Goal: Transaction & Acquisition: Purchase product/service

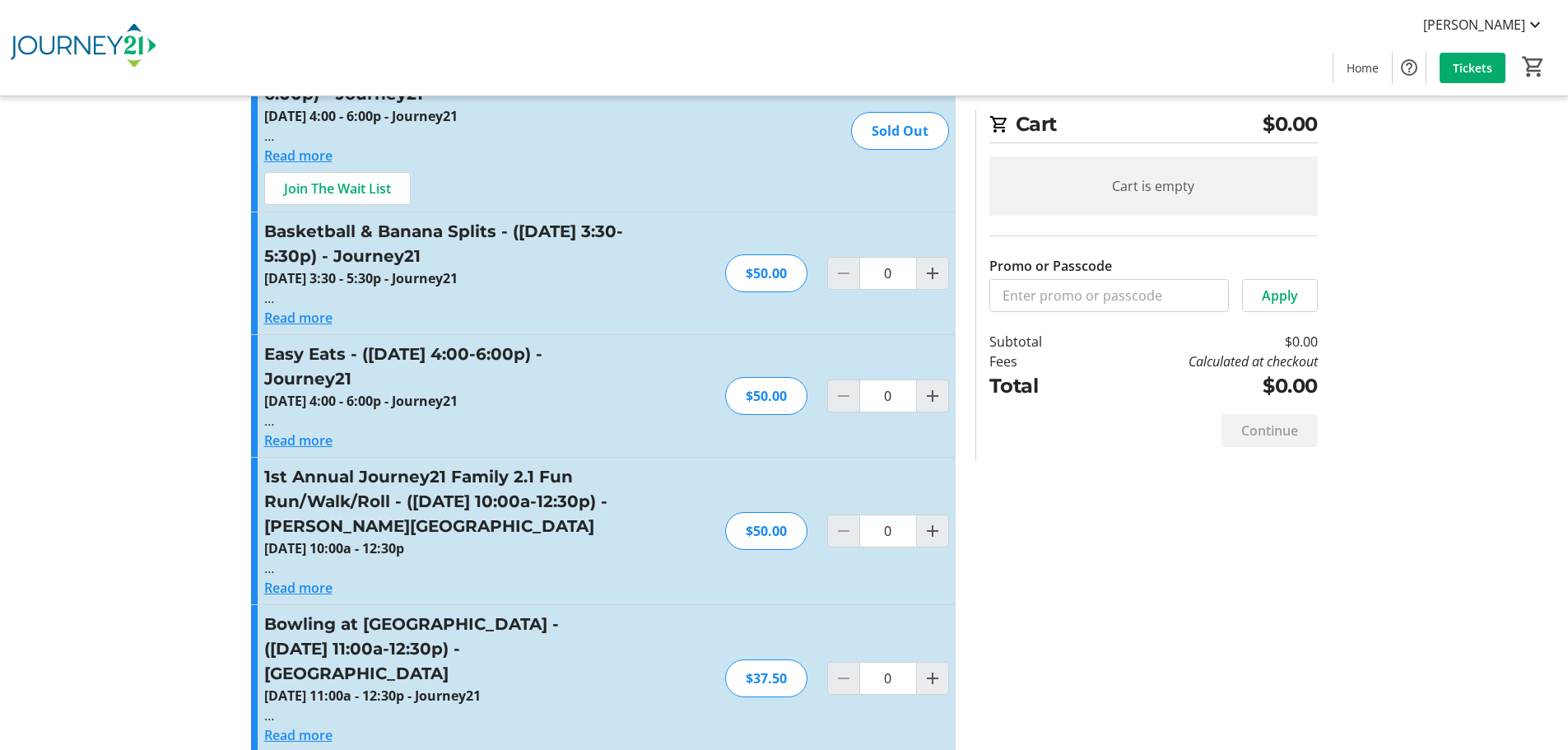
scroll to position [164, 0]
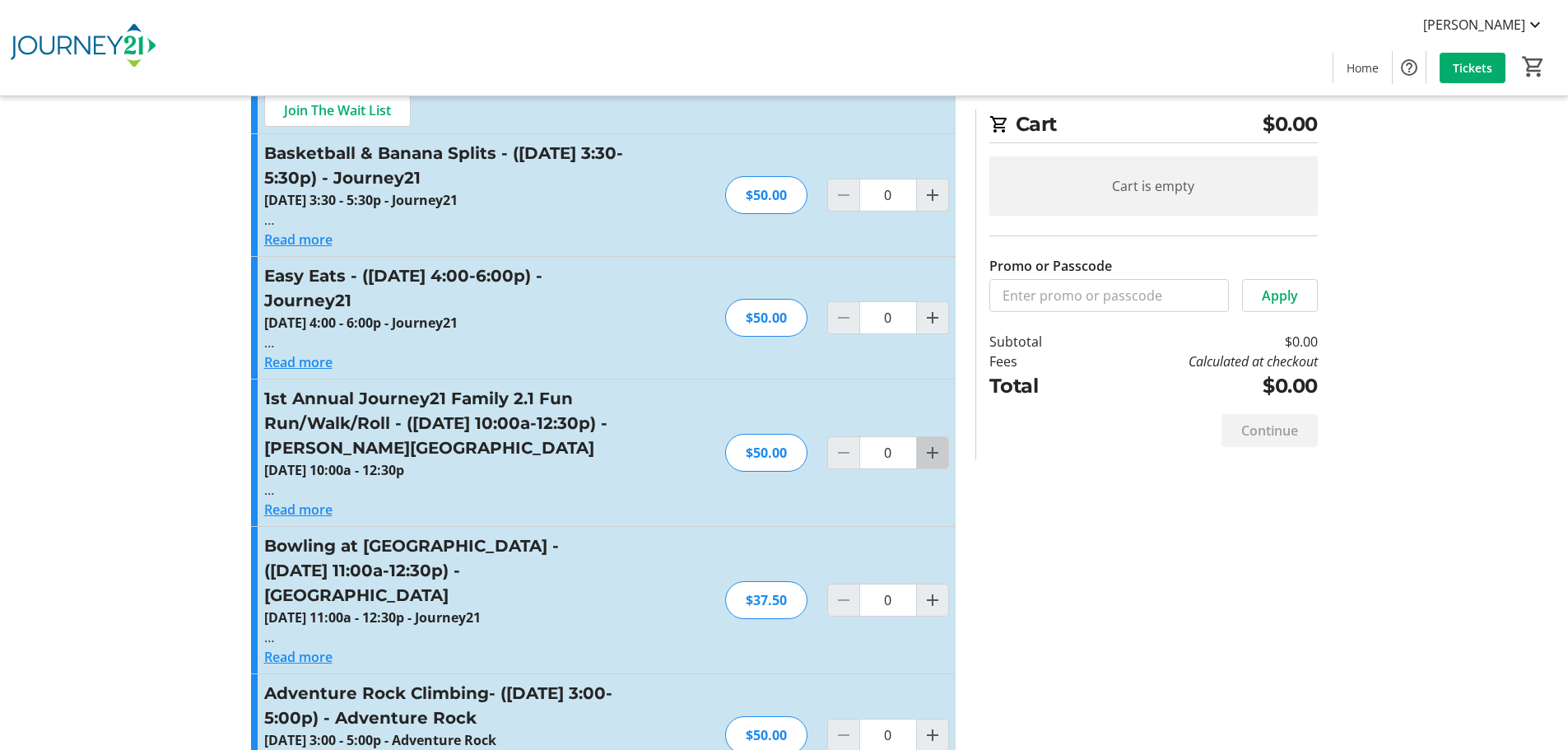
click at [930, 454] on mat-icon "Increment by one" at bounding box center [932, 452] width 20 height 20
type input "2"
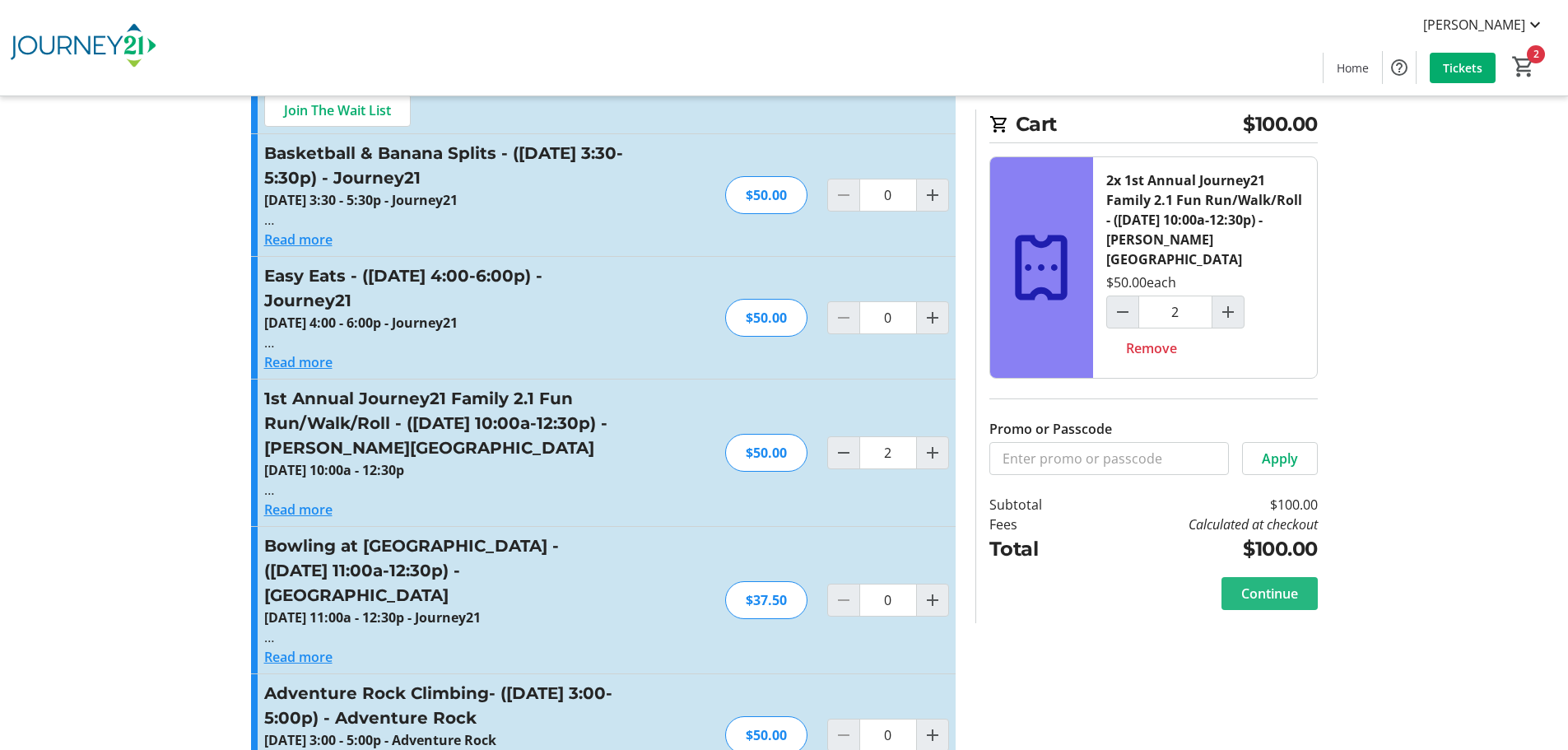
click at [1254, 584] on span "Continue" at bounding box center [1270, 593] width 57 height 20
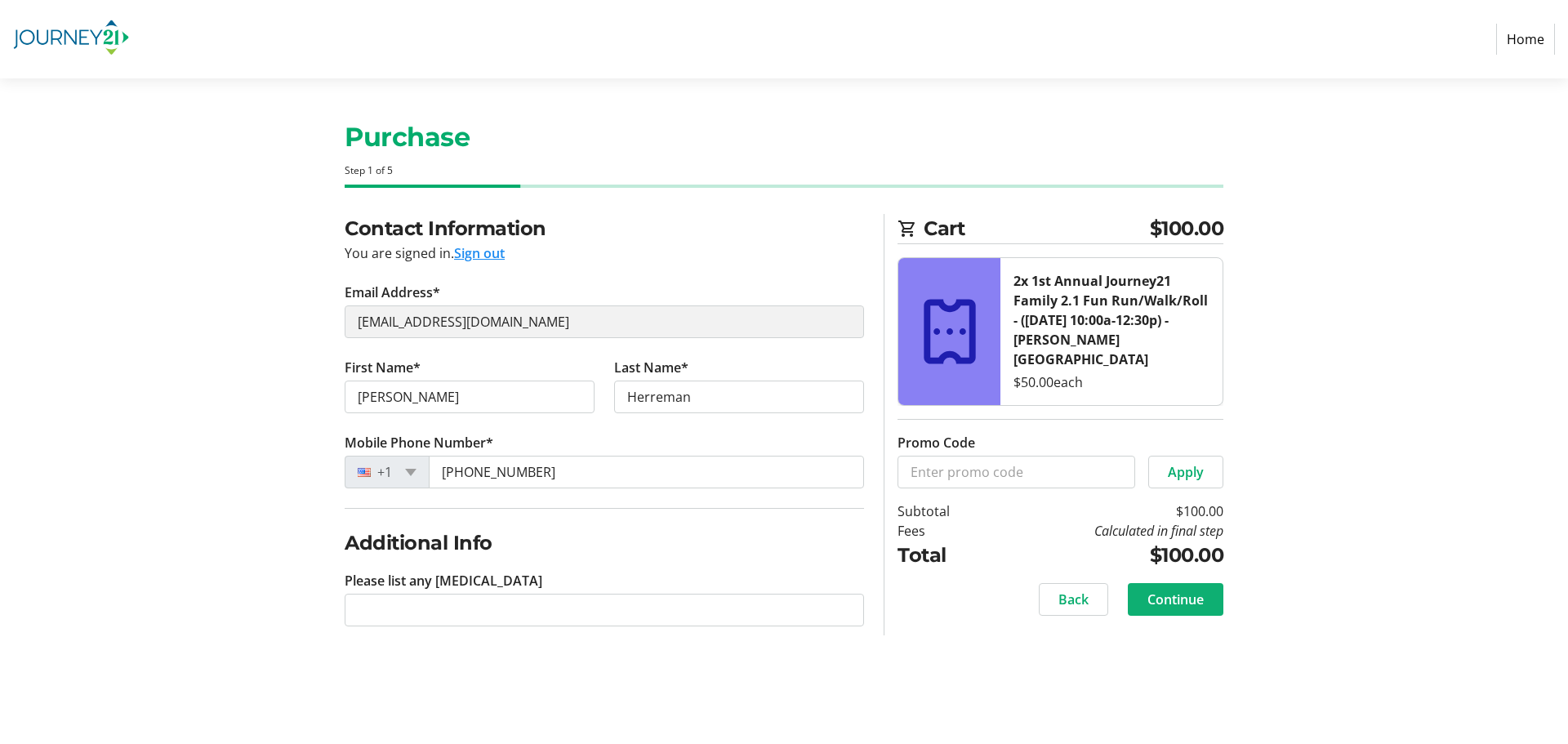
click at [1160, 589] on span "Continue" at bounding box center [1176, 599] width 56 height 20
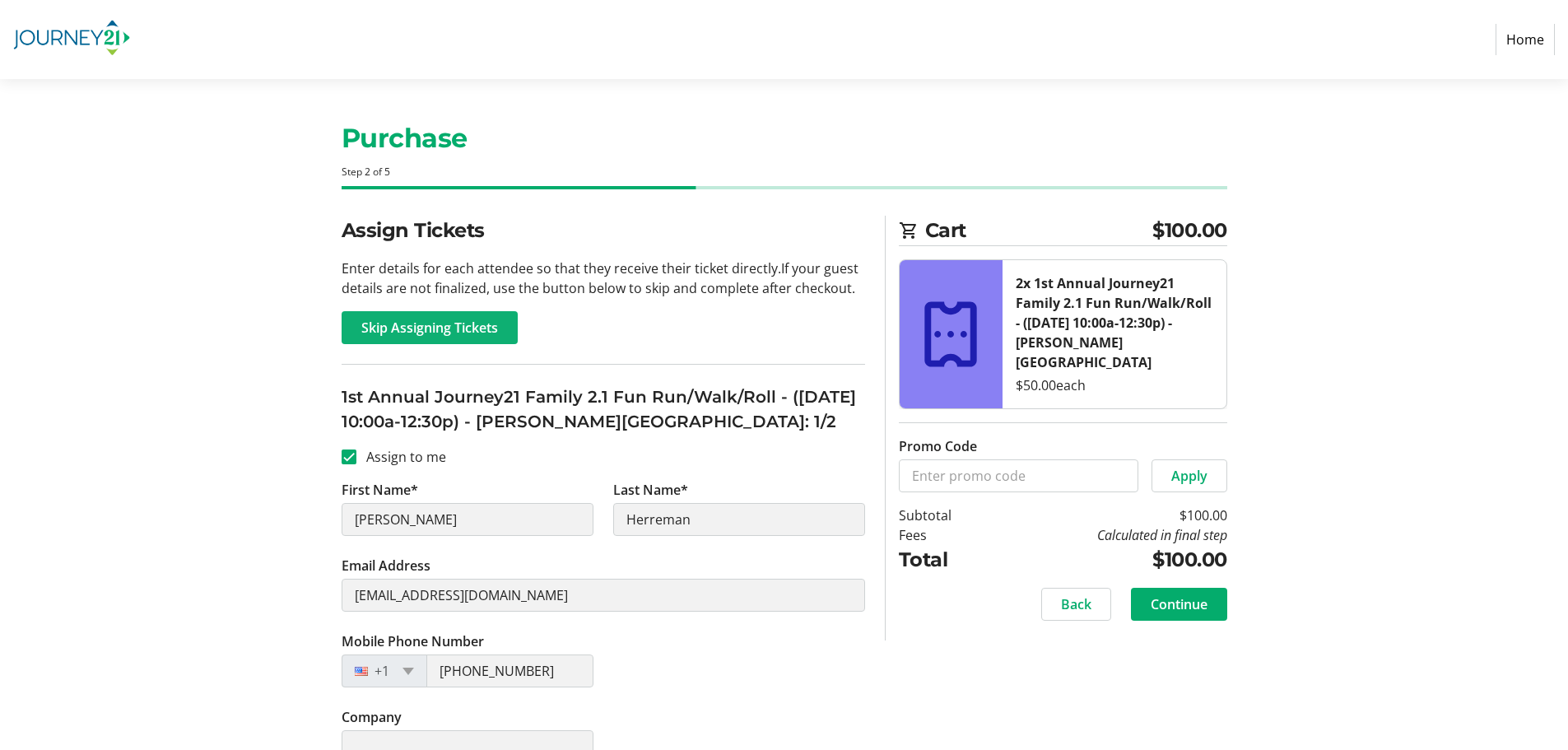
click at [384, 330] on span "Skip Assigning Tickets" at bounding box center [430, 327] width 137 height 20
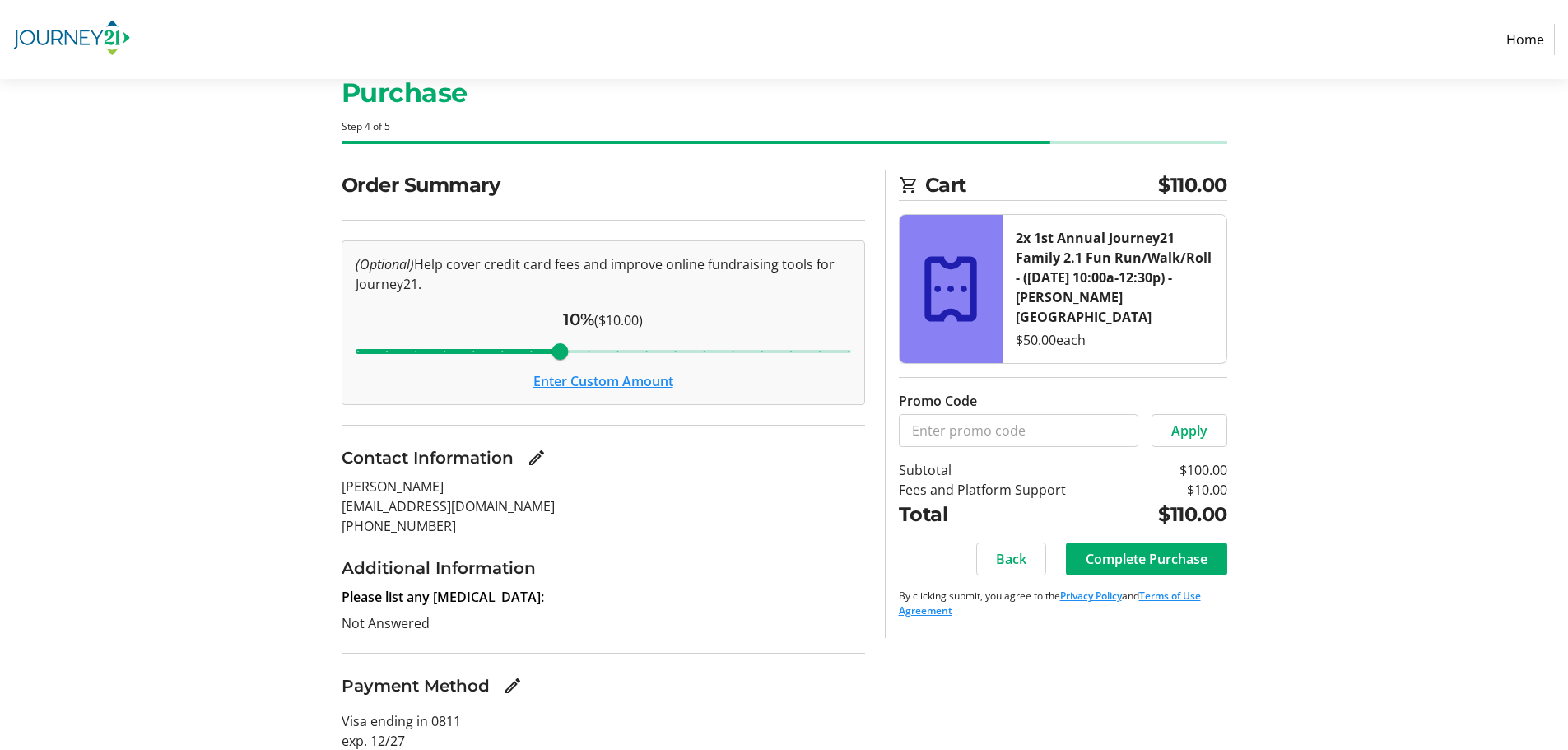
scroll to position [65, 0]
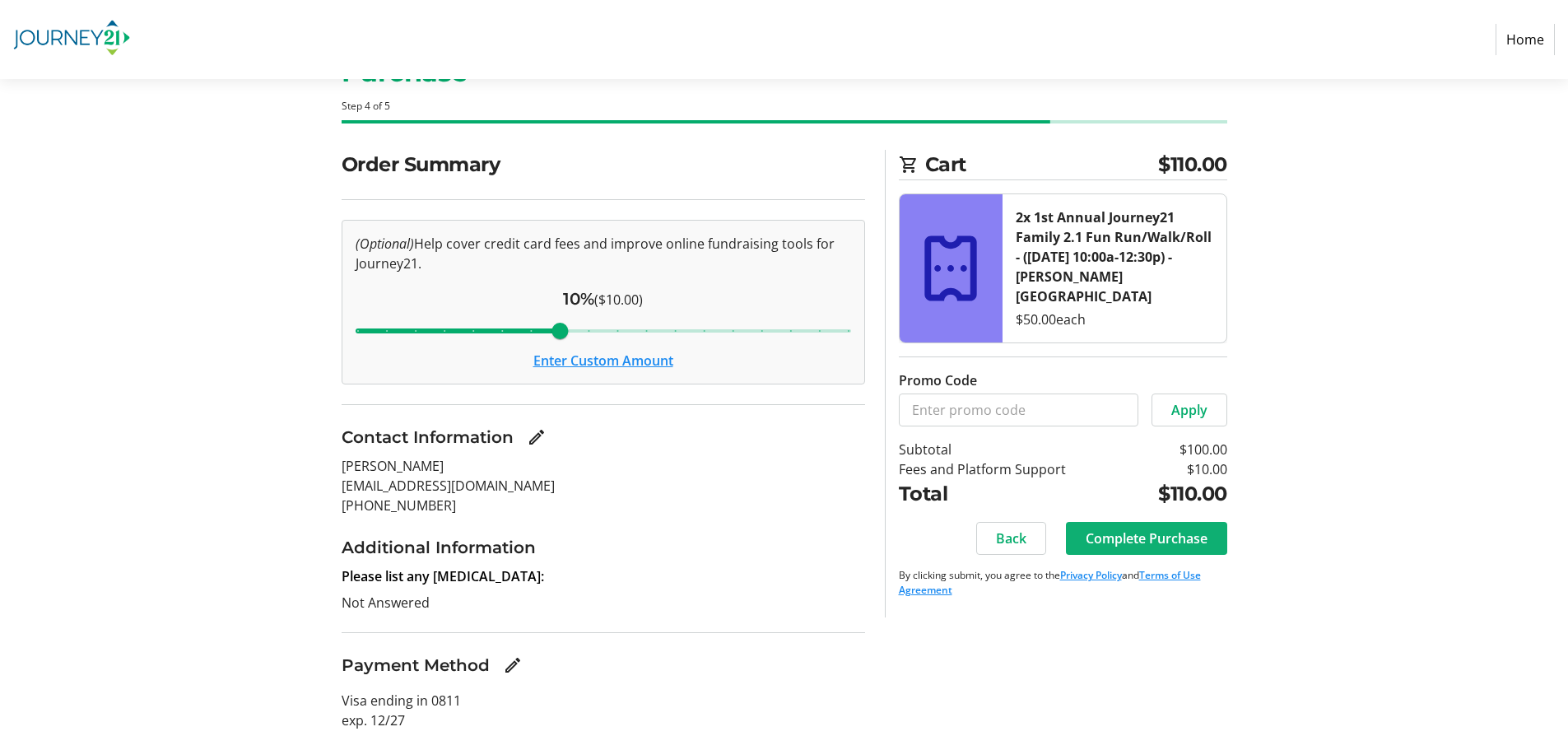
click at [1154, 528] on span "Complete Purchase" at bounding box center [1146, 537] width 121 height 20
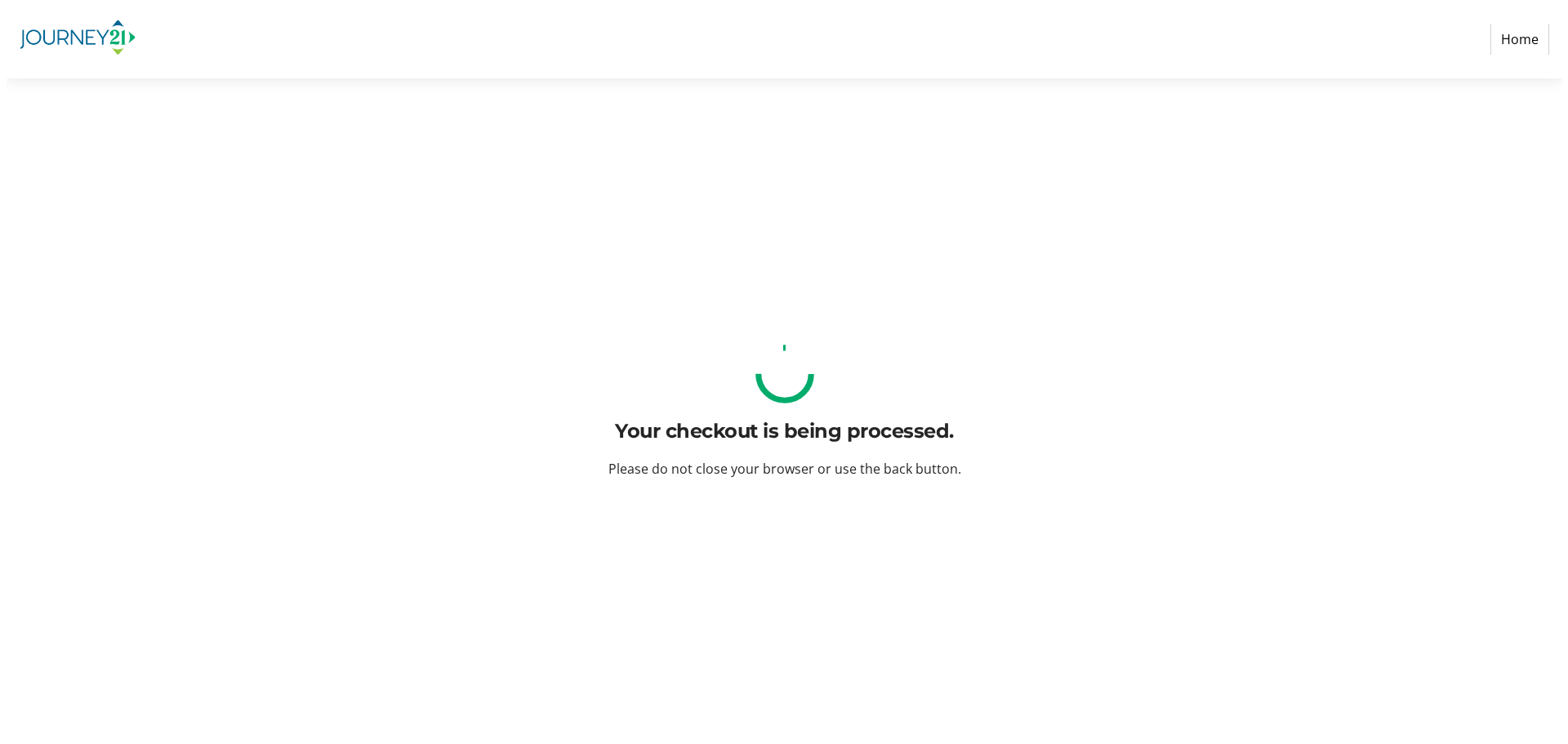
scroll to position [0, 0]
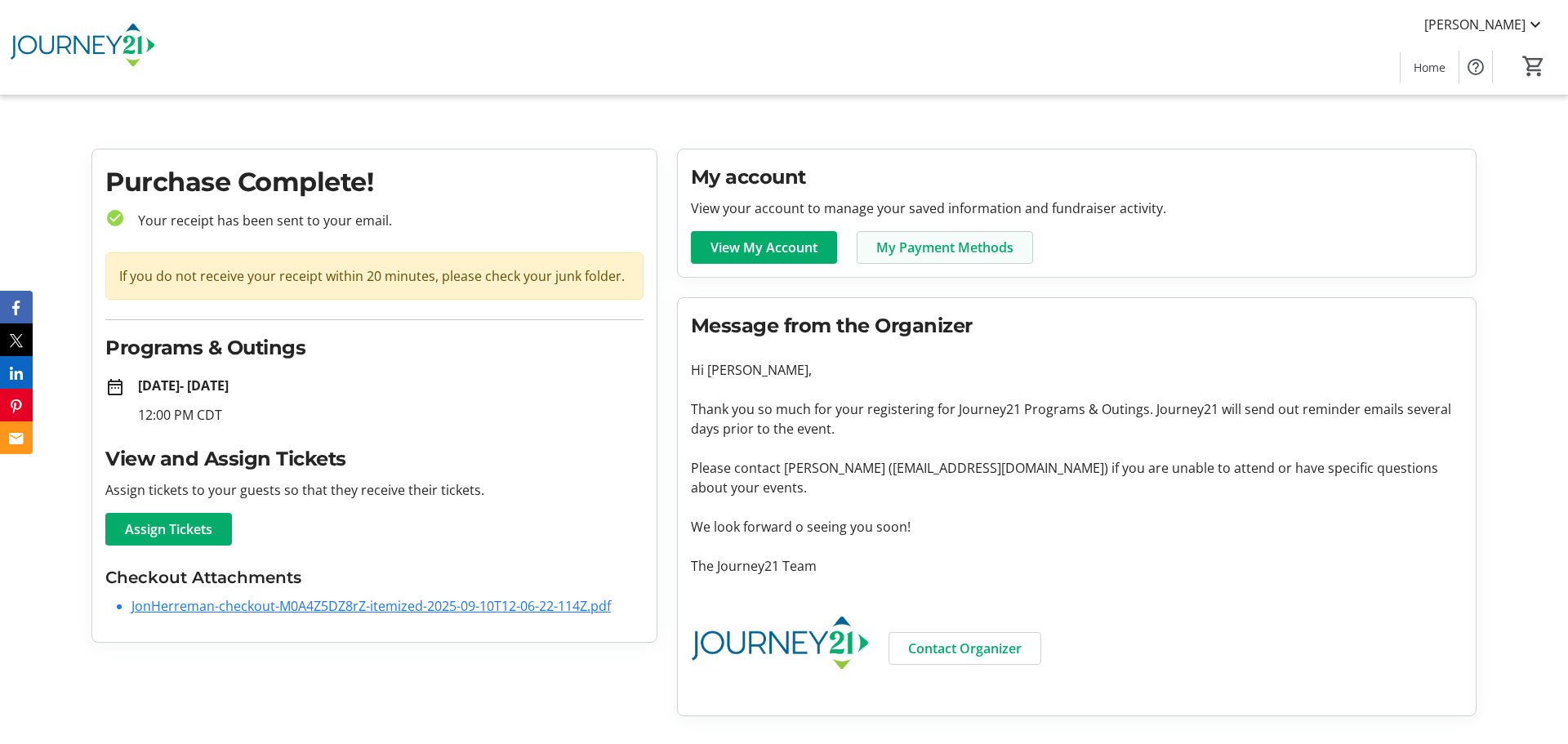
click at [905, 255] on span "My Payment Methods" at bounding box center [944, 247] width 138 height 20
